Goal: Task Accomplishment & Management: Use online tool/utility

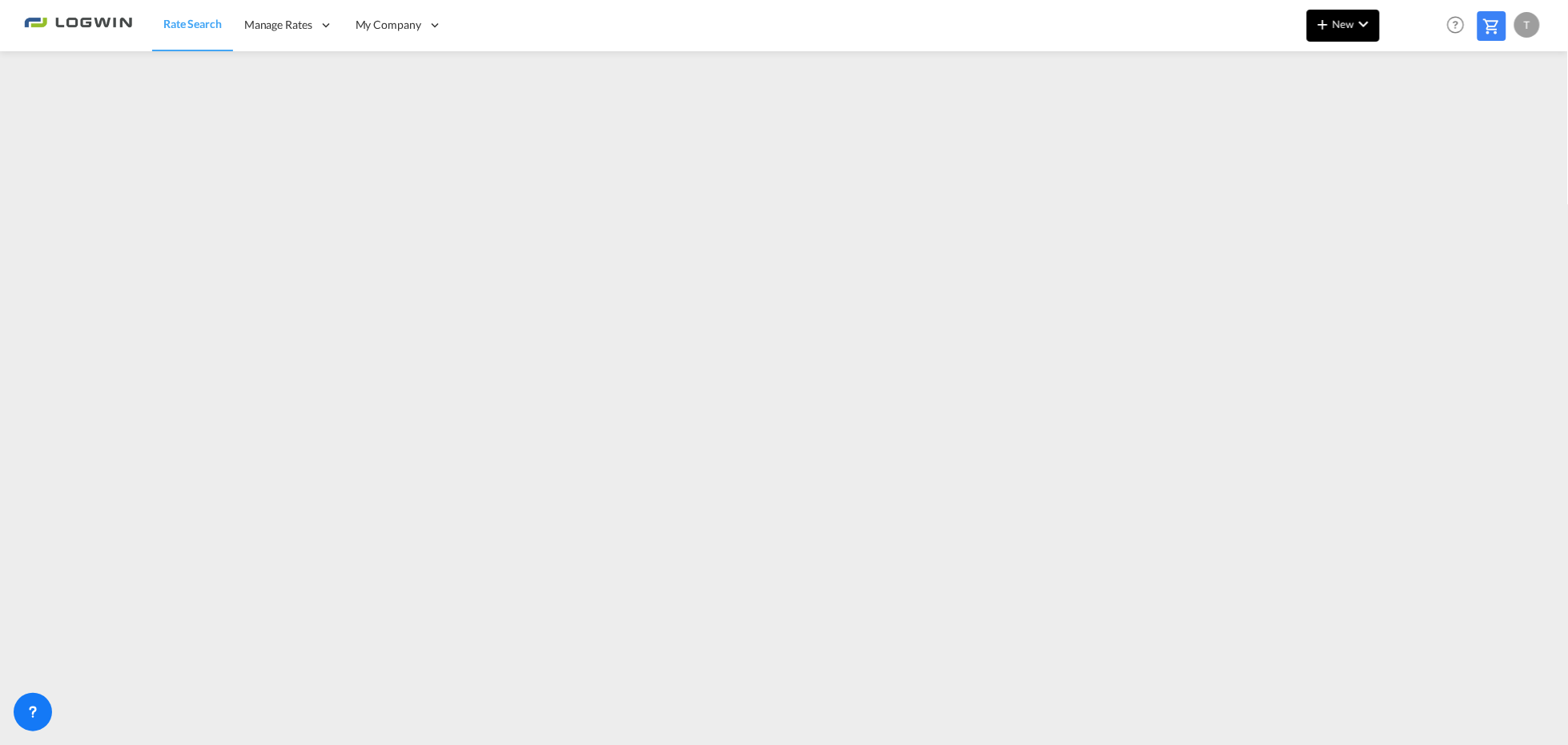
click at [1360, 28] on md-icon "icon-chevron-down" at bounding box center [1364, 24] width 19 height 19
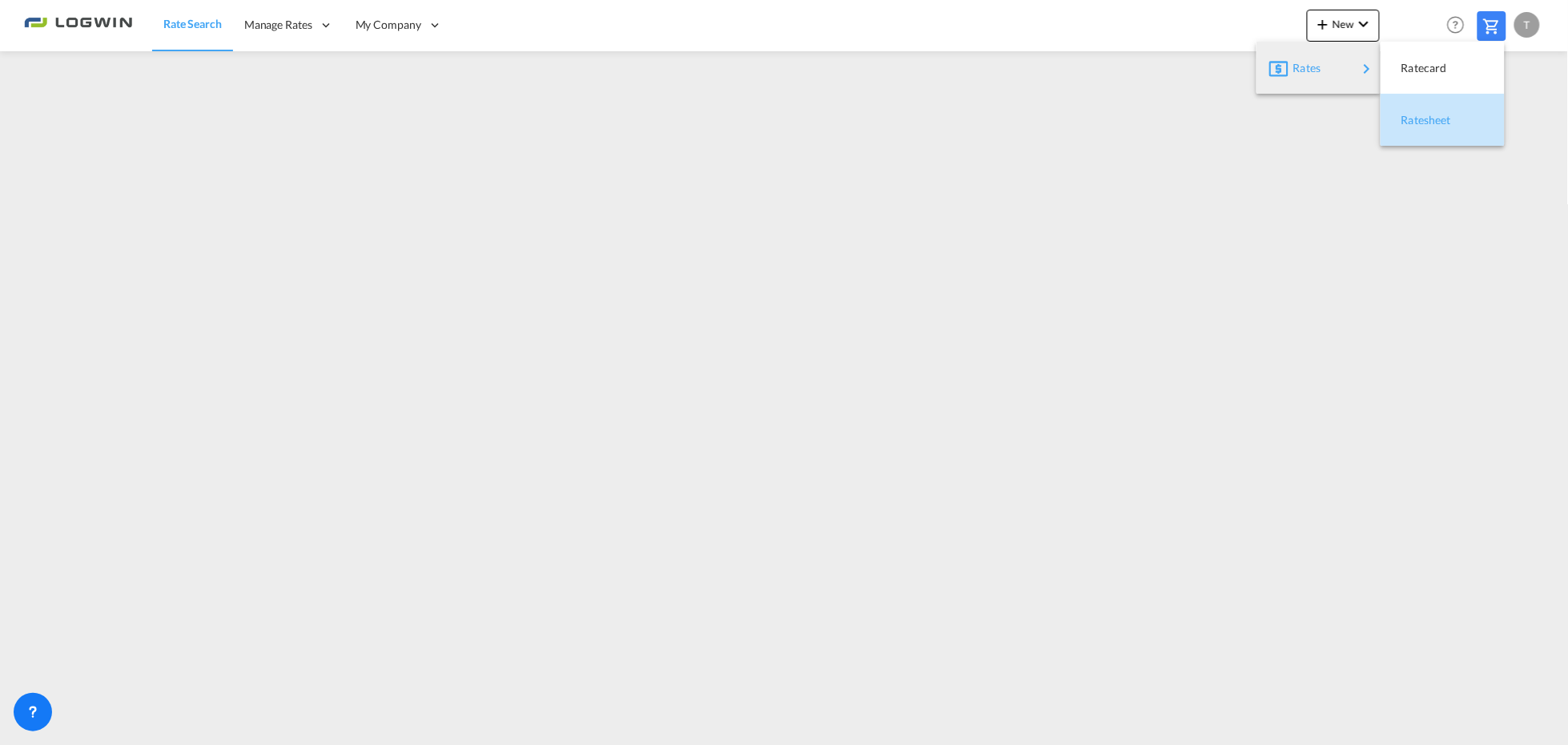
click at [1417, 106] on span "Ratesheet" at bounding box center [1411, 120] width 17 height 32
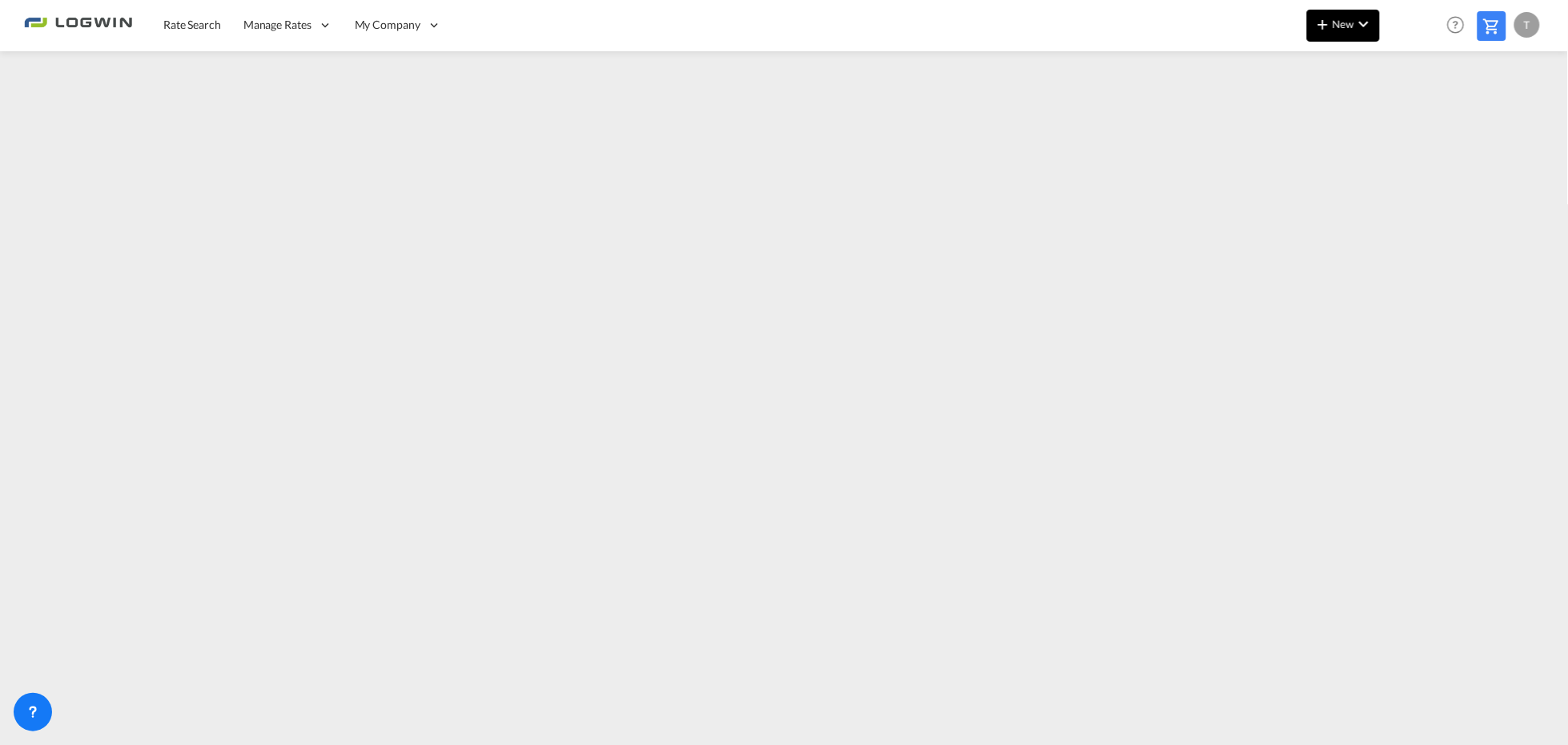
click at [1349, 30] on button "New" at bounding box center [1344, 25] width 73 height 32
click at [1416, 118] on span "Ratesheet" at bounding box center [1411, 120] width 17 height 32
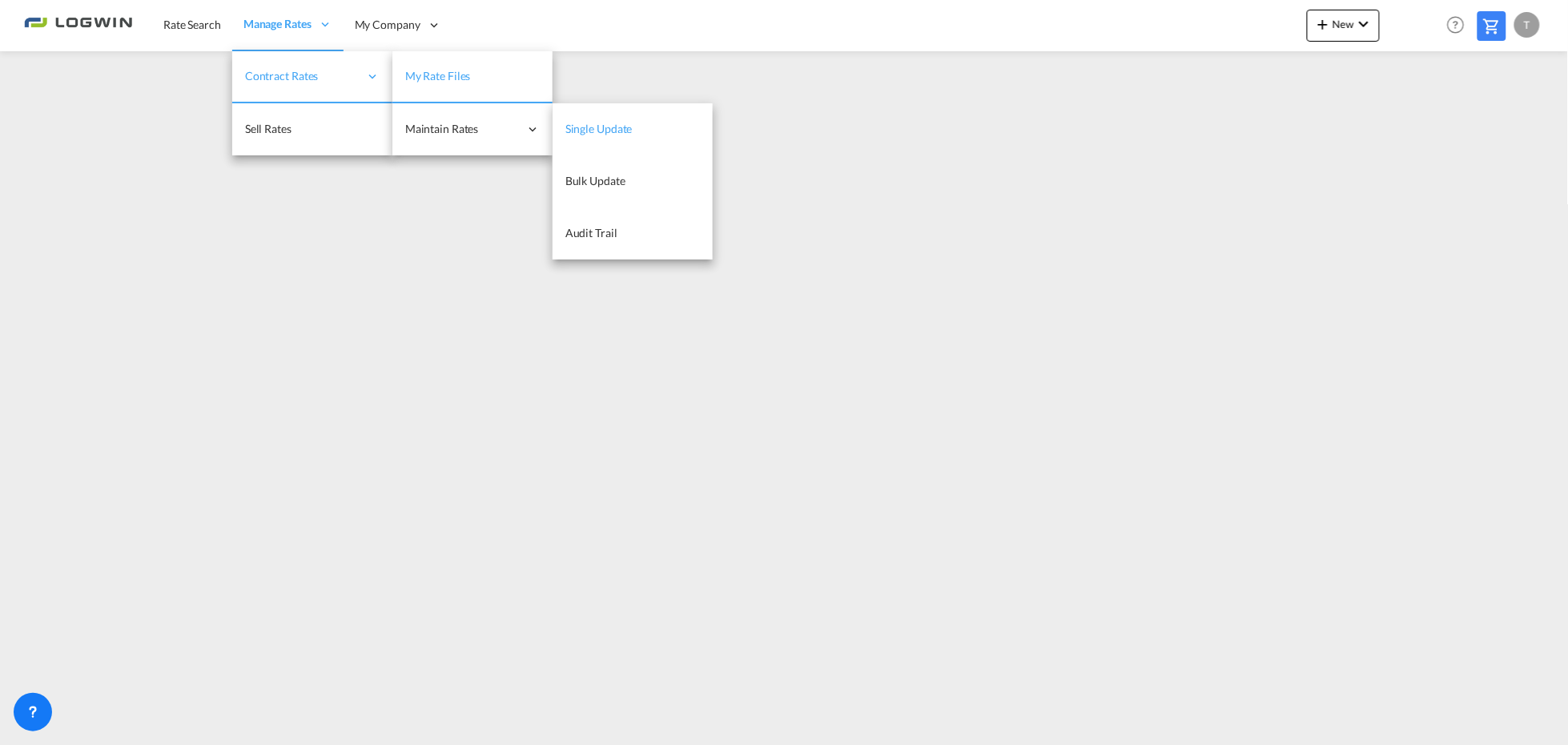
drag, startPoint x: 663, startPoint y: 132, endPoint x: 610, endPoint y: 112, distance: 56.6
click at [661, 129] on link "Single Update" at bounding box center [632, 129] width 160 height 52
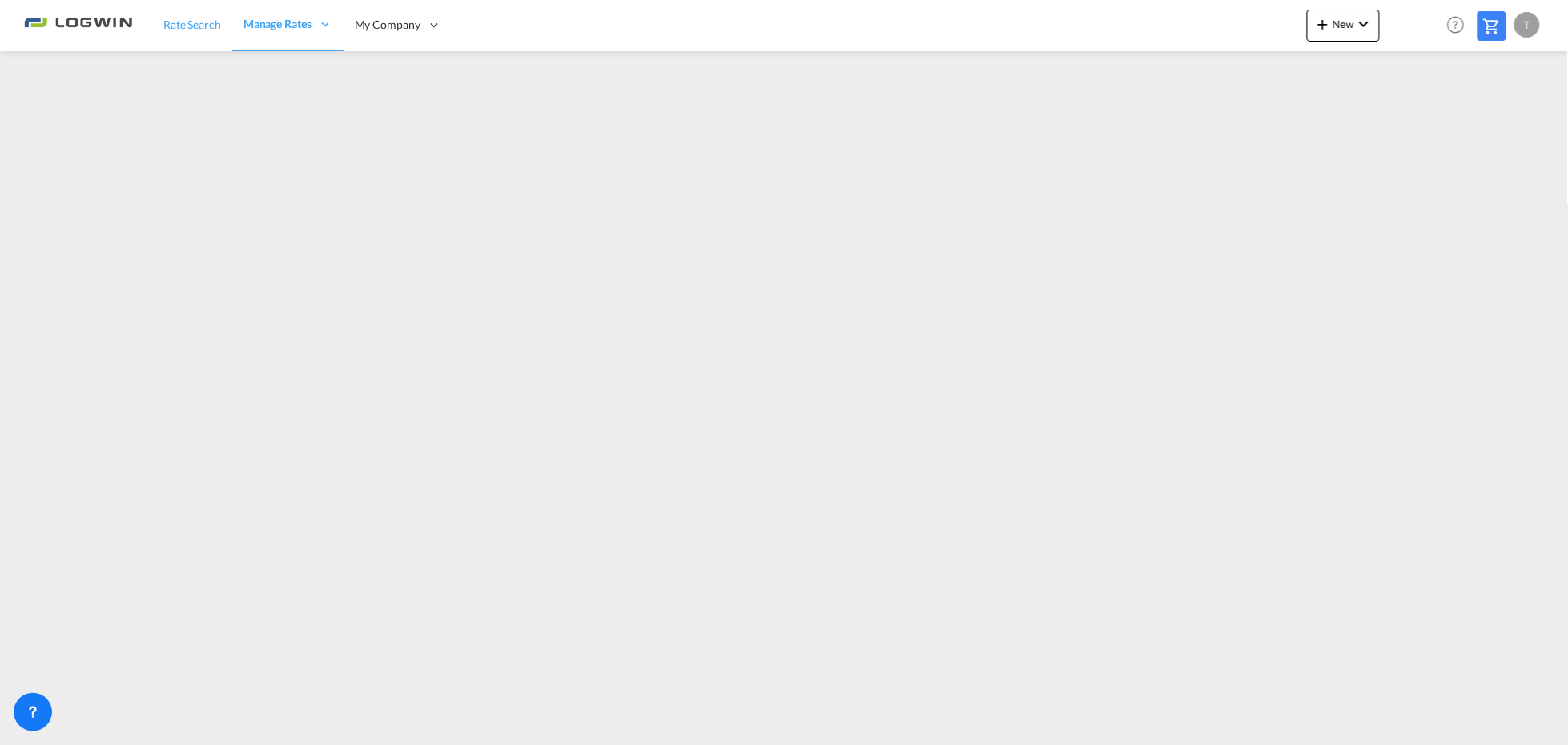
click at [173, 35] on link "Rate Search" at bounding box center [193, 25] width 81 height 52
